Goal: Task Accomplishment & Management: Manage account settings

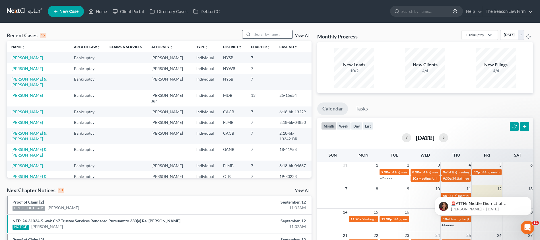
click at [267, 35] on input "search" at bounding box center [273, 34] width 40 height 8
paste input "[PERSON_NAME]"
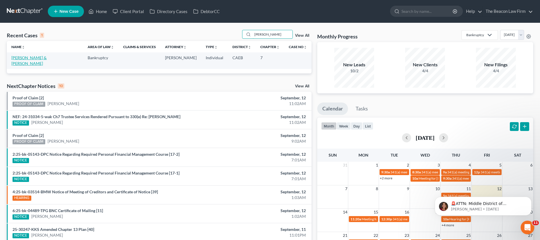
type input "[PERSON_NAME]"
click at [28, 59] on link "[PERSON_NAME] & [PERSON_NAME]" at bounding box center [28, 60] width 35 height 11
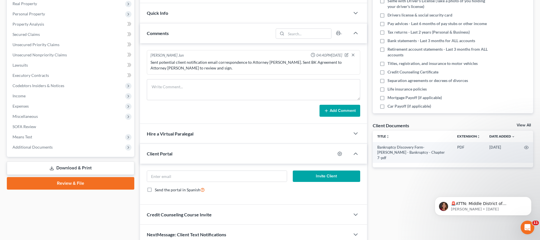
scroll to position [117, 0]
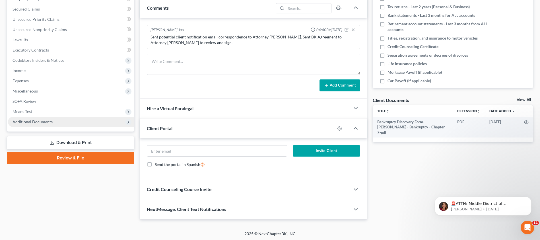
click at [38, 126] on span "Additional Documents" at bounding box center [71, 122] width 126 height 10
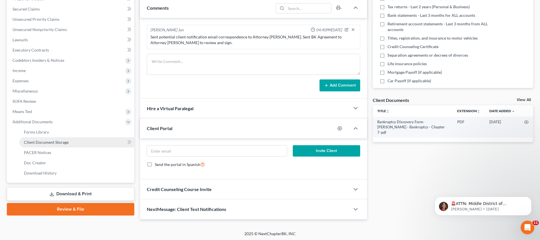
click at [51, 144] on span "Client Document Storage" at bounding box center [46, 142] width 45 height 5
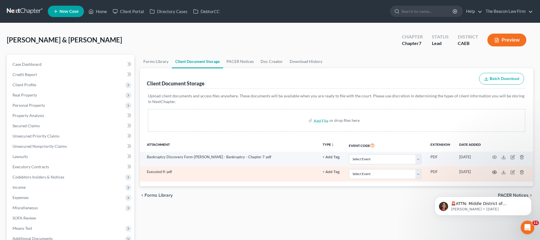
click at [494, 171] on icon "button" at bounding box center [495, 172] width 5 height 5
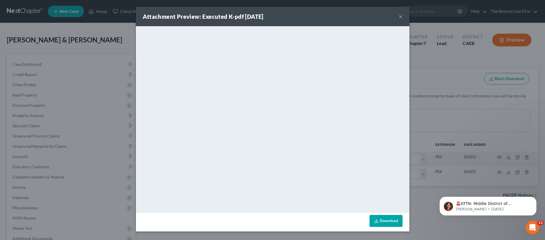
click at [399, 17] on button "×" at bounding box center [400, 16] width 4 height 7
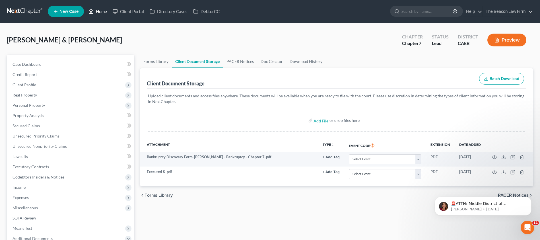
click at [103, 12] on link "Home" at bounding box center [98, 11] width 24 height 10
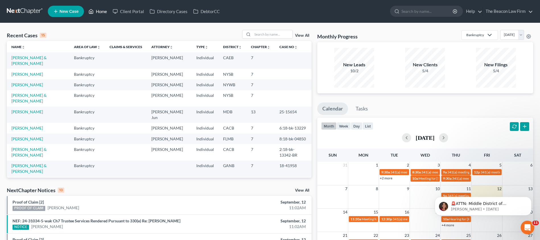
click at [100, 16] on link "Home" at bounding box center [98, 11] width 24 height 10
click at [105, 13] on link "Home" at bounding box center [98, 11] width 24 height 10
click at [124, 10] on link "Client Portal" at bounding box center [128, 11] width 37 height 10
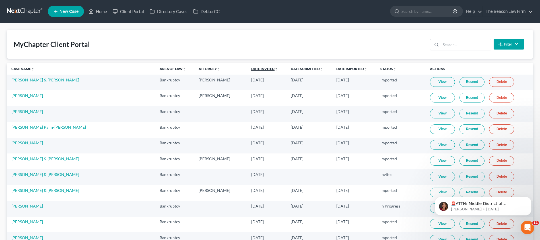
click at [251, 69] on link "Date Invited unfold_more expand_more expand_less" at bounding box center [264, 69] width 27 height 4
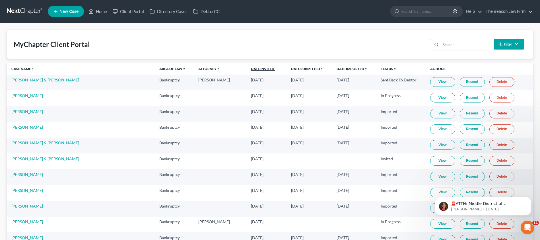
click at [251, 69] on link "Date Invited unfold_more expand_more expand_less" at bounding box center [264, 69] width 27 height 4
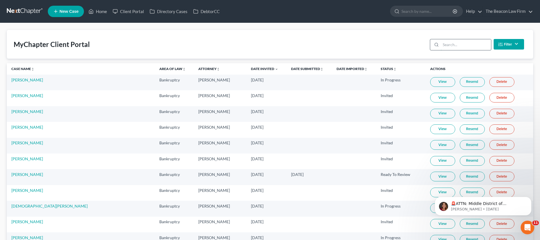
click at [445, 46] on input "search" at bounding box center [466, 44] width 50 height 11
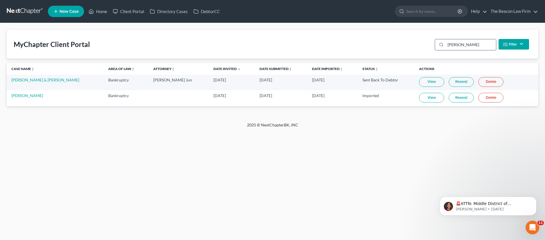
type input "[PERSON_NAME]"
click at [46, 81] on link "[PERSON_NAME] & [PERSON_NAME]" at bounding box center [45, 79] width 68 height 5
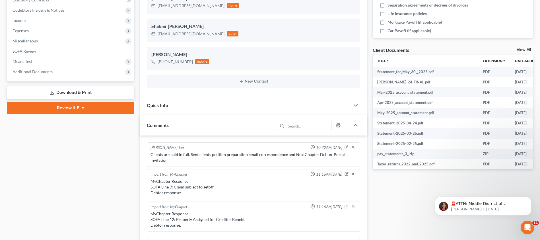
scroll to position [128, 0]
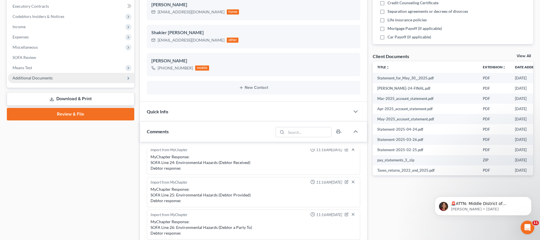
click at [18, 75] on span "Additional Documents" at bounding box center [33, 77] width 40 height 5
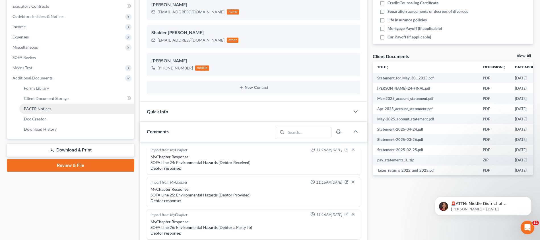
click at [36, 107] on span "PACER Notices" at bounding box center [37, 108] width 27 height 5
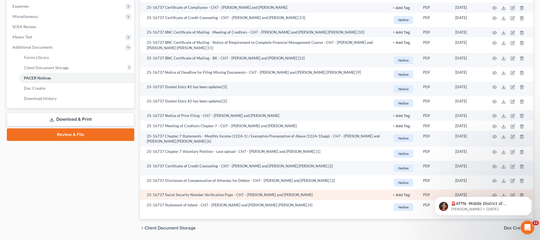
scroll to position [209, 0]
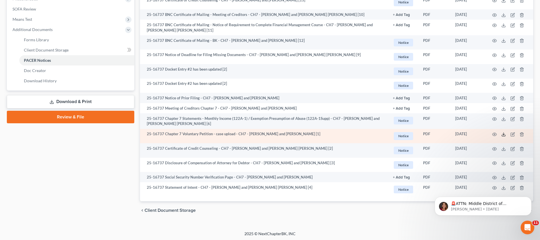
click at [504, 132] on icon at bounding box center [504, 134] width 5 height 5
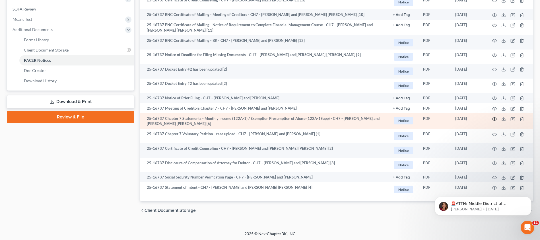
click at [496, 118] on icon "button" at bounding box center [495, 119] width 5 height 5
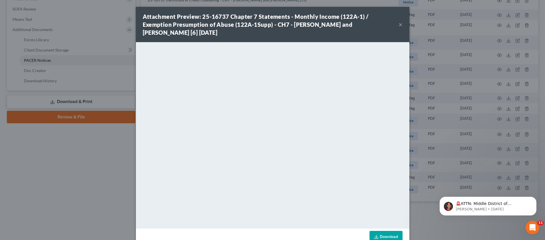
drag, startPoint x: 398, startPoint y: 26, endPoint x: 405, endPoint y: 27, distance: 6.8
click at [398, 26] on button "×" at bounding box center [400, 24] width 4 height 7
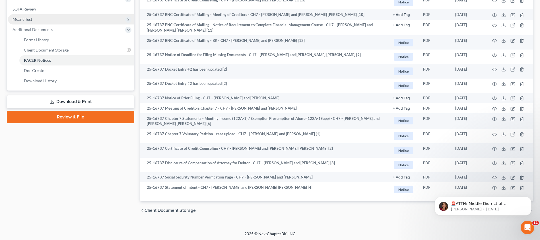
click at [28, 19] on span "Means Test" at bounding box center [23, 19] width 20 height 5
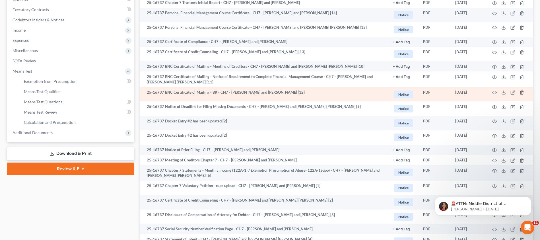
scroll to position [155, 0]
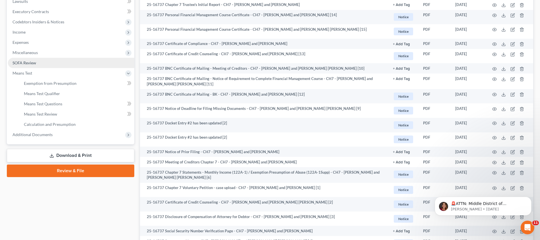
click at [32, 65] on span "SOFA Review" at bounding box center [25, 62] width 24 height 5
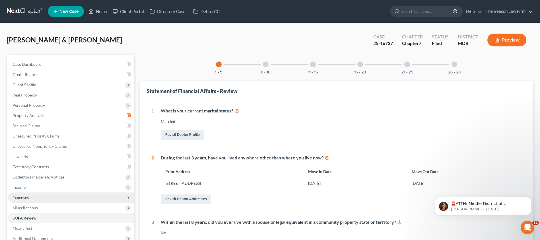
click at [26, 198] on span "Expenses" at bounding box center [21, 197] width 16 height 5
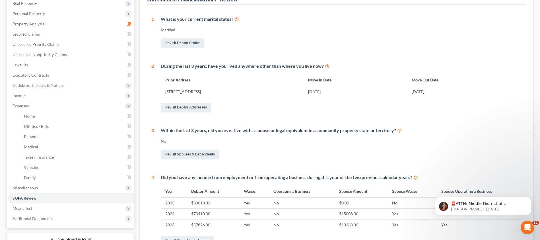
scroll to position [104, 0]
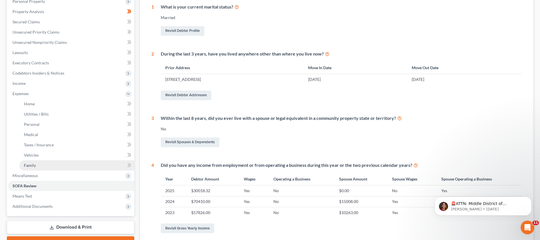
click at [32, 167] on span "Family" at bounding box center [30, 165] width 12 height 5
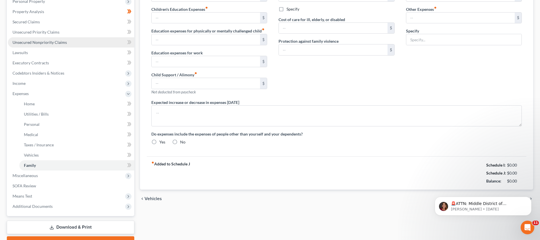
radio input "true"
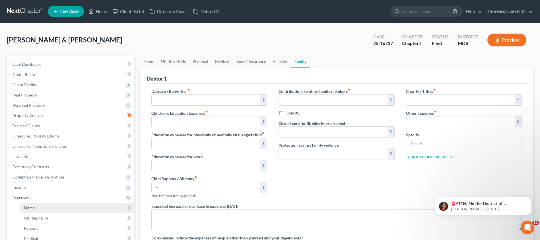
click at [34, 208] on span "Home" at bounding box center [29, 207] width 11 height 5
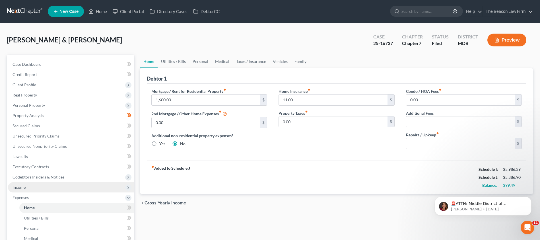
click at [25, 191] on span "Income" at bounding box center [71, 187] width 126 height 10
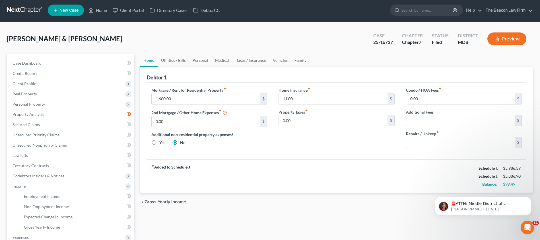
scroll to position [2, 0]
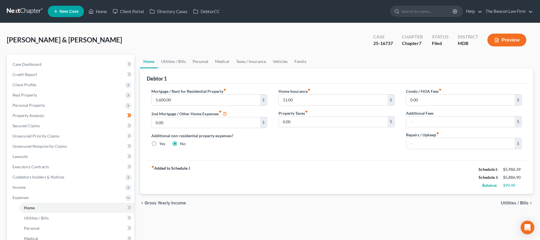
scroll to position [2, 0]
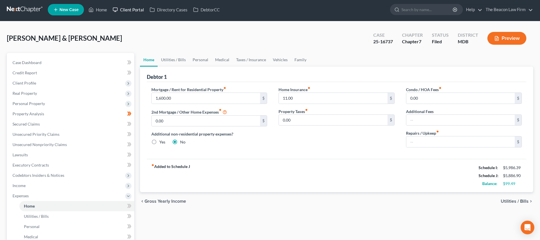
click at [128, 10] on link "Client Portal" at bounding box center [128, 10] width 37 height 10
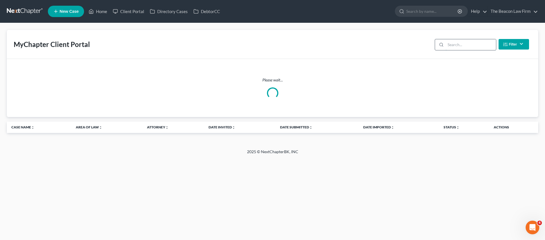
click at [462, 48] on input "search" at bounding box center [470, 44] width 50 height 11
paste input "kfitz1129@gmail.com"
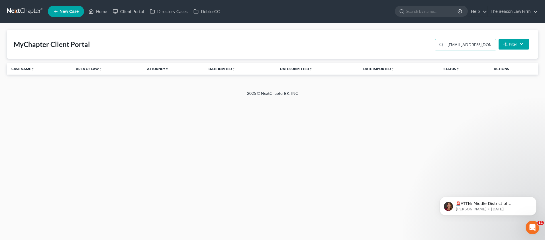
drag, startPoint x: 490, startPoint y: 44, endPoint x: 424, endPoint y: 42, distance: 66.1
click at [424, 42] on div "MyChapter Client Portal kfitz1129@gmail.com Filter Status Filter... Invited In …" at bounding box center [272, 44] width 531 height 29
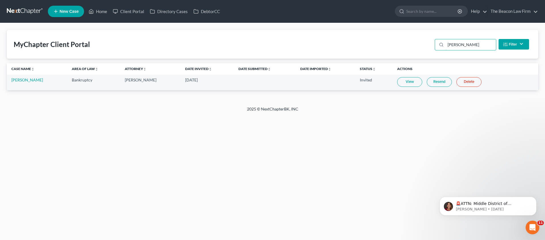
type input "fitzpatrick"
drag, startPoint x: 456, startPoint y: 45, endPoint x: 384, endPoint y: 45, distance: 71.5
click at [398, 45] on div "MyChapter Client Portal fitzpatrick Filter Status Filter... Invited In Progress…" at bounding box center [272, 44] width 531 height 29
